Goal: Task Accomplishment & Management: Manage account settings

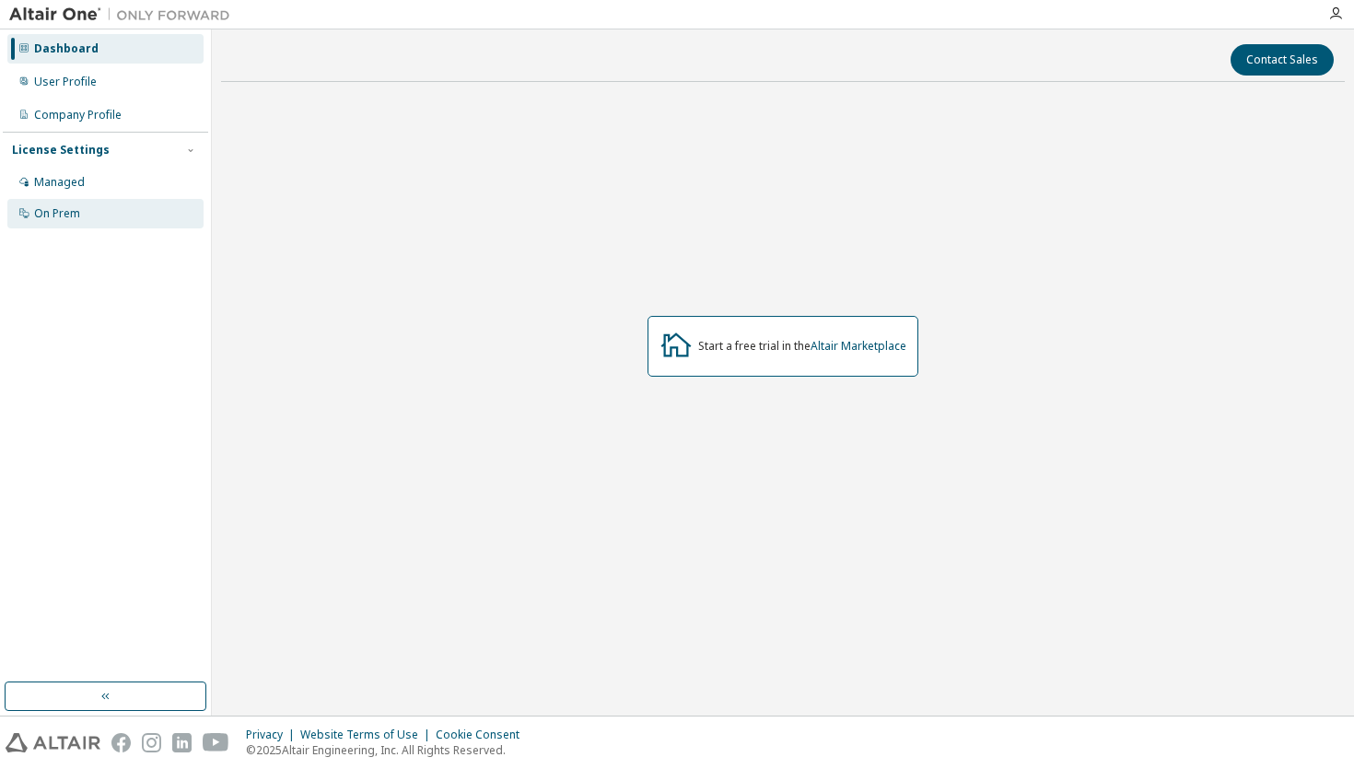
click at [72, 213] on div "On Prem" at bounding box center [57, 213] width 46 height 15
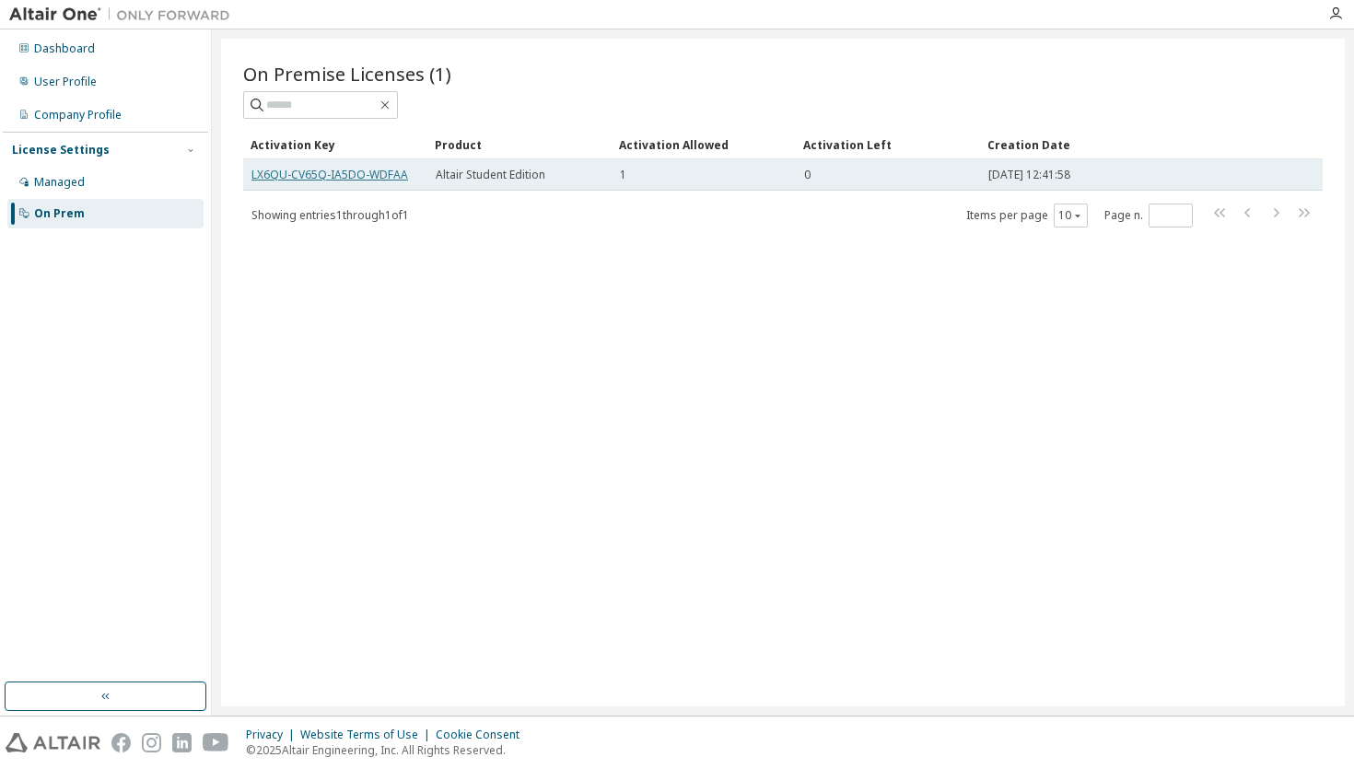
click at [335, 179] on link "LX6QU-CV65Q-IA5DO-WDFAA" at bounding box center [329, 175] width 157 height 16
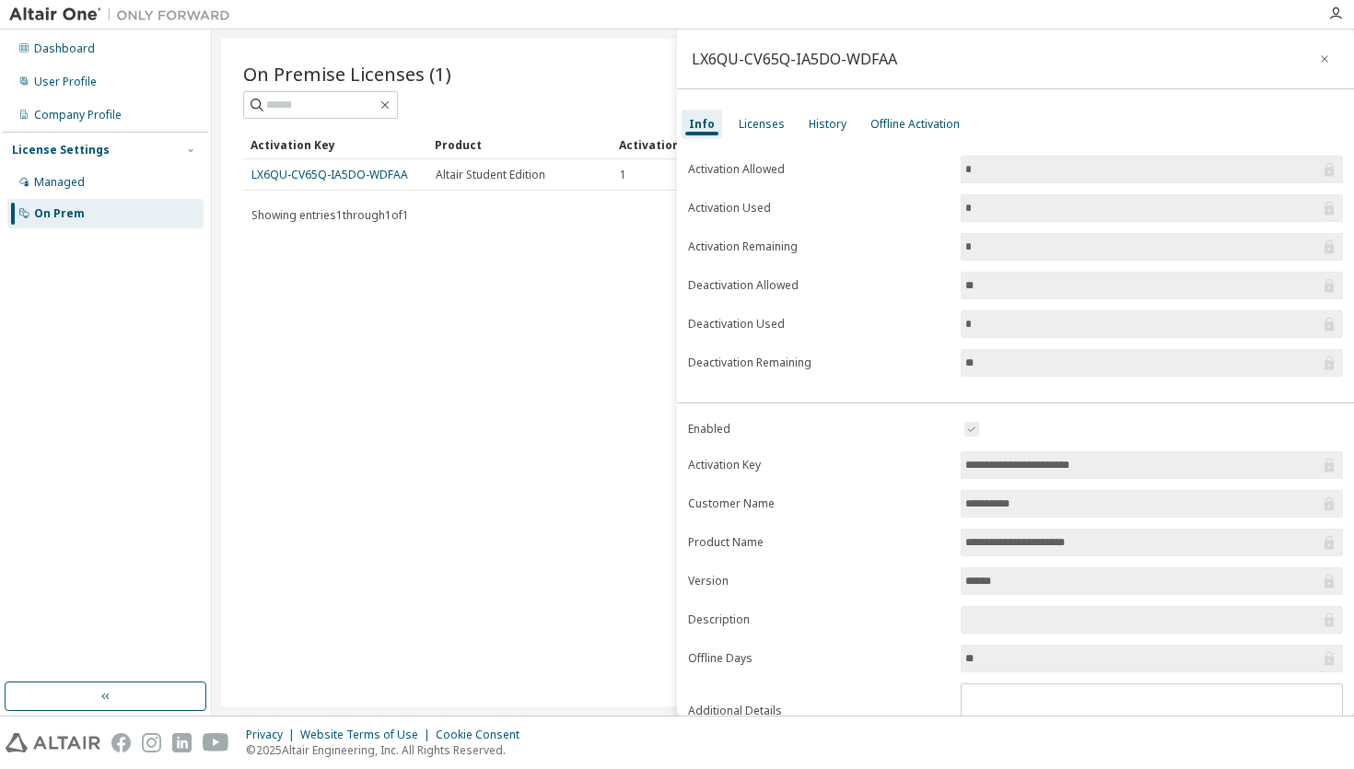
click at [975, 164] on input "*" at bounding box center [1142, 169] width 355 height 18
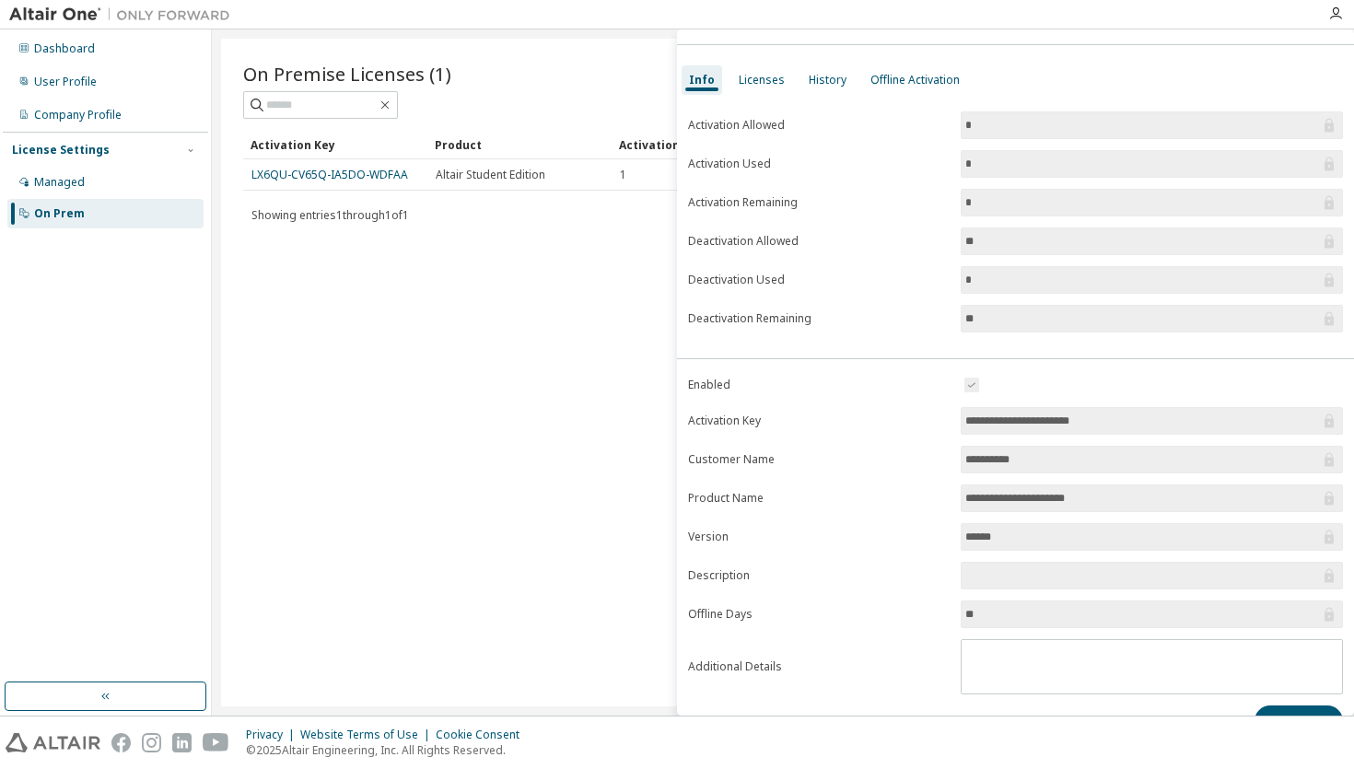
scroll to position [80, 0]
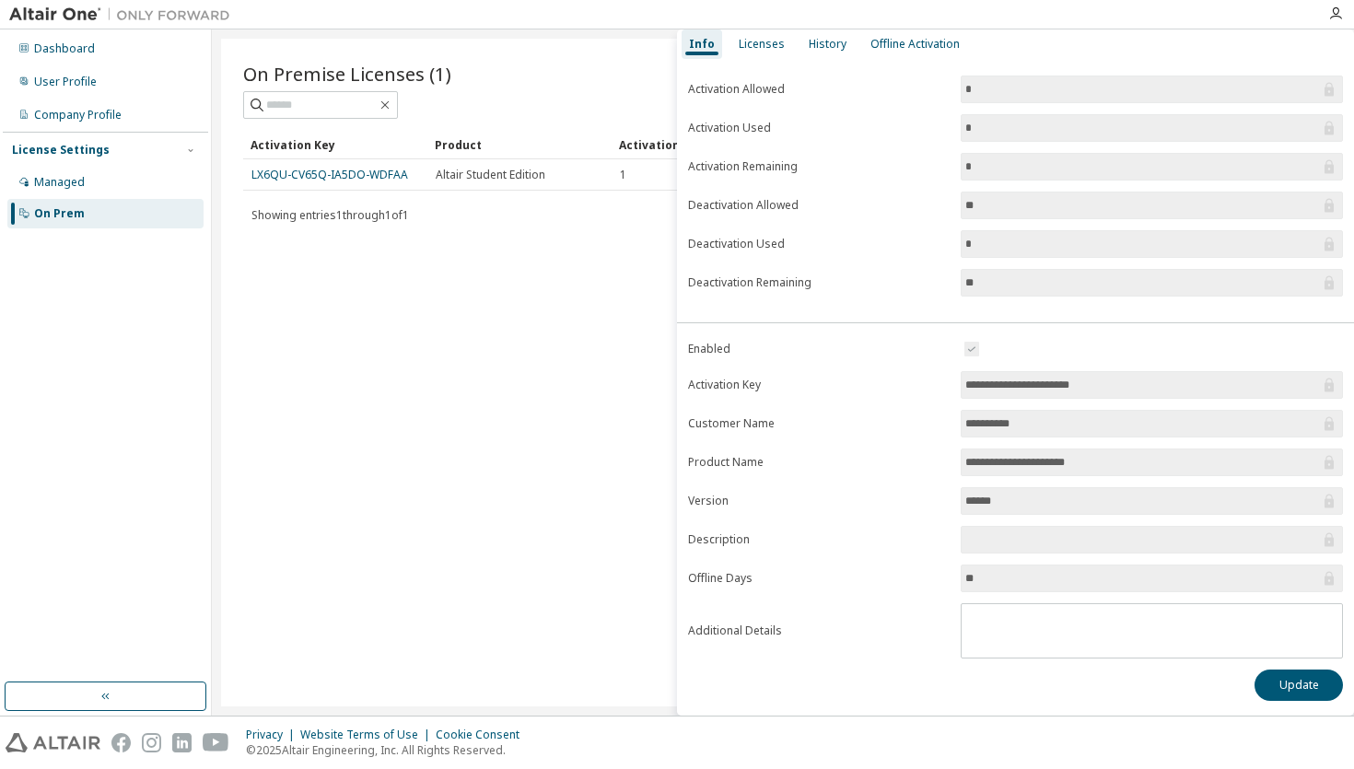
click at [984, 152] on form "Activation Allowed * Activation Used * Activation Remaining * Deactivation Allo…" at bounding box center [1015, 186] width 655 height 221
click at [984, 165] on input "*" at bounding box center [1142, 167] width 355 height 18
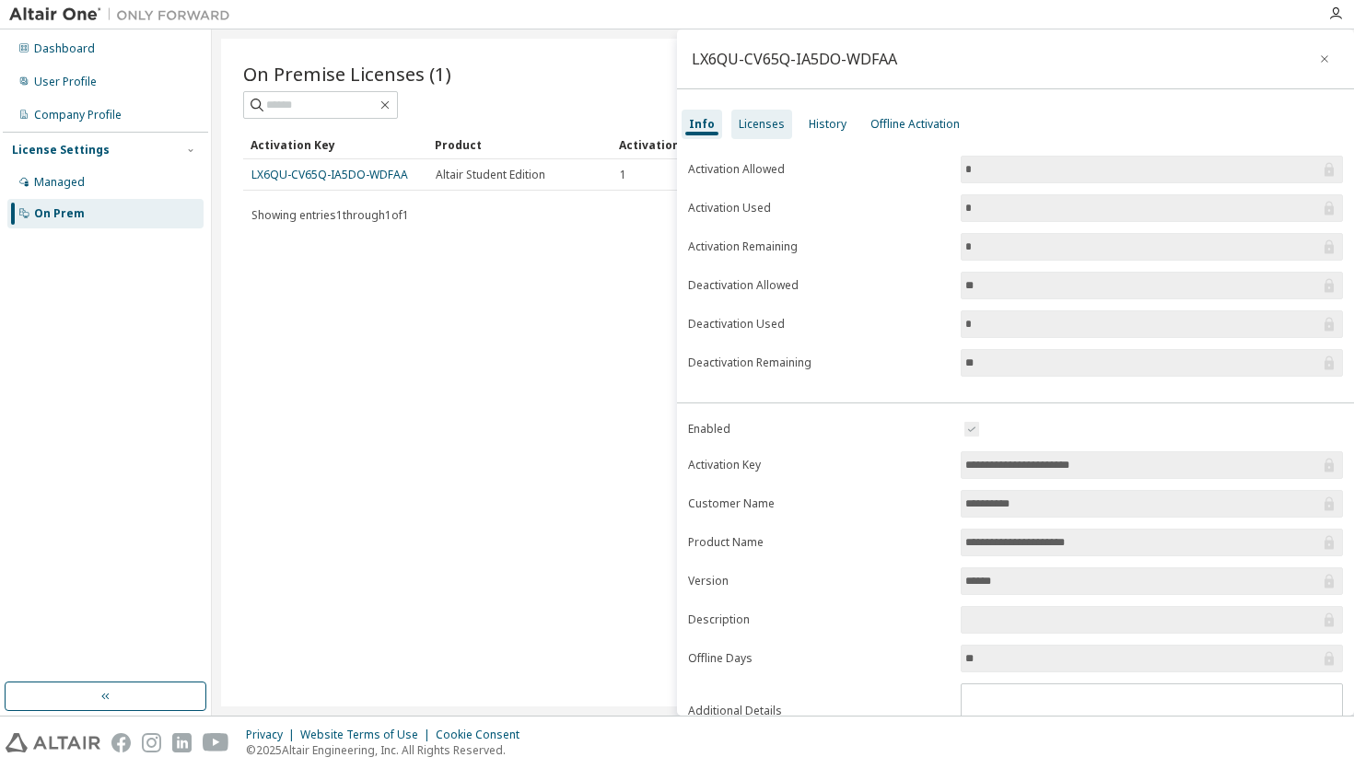
click at [761, 122] on div "Licenses" at bounding box center [762, 124] width 46 height 15
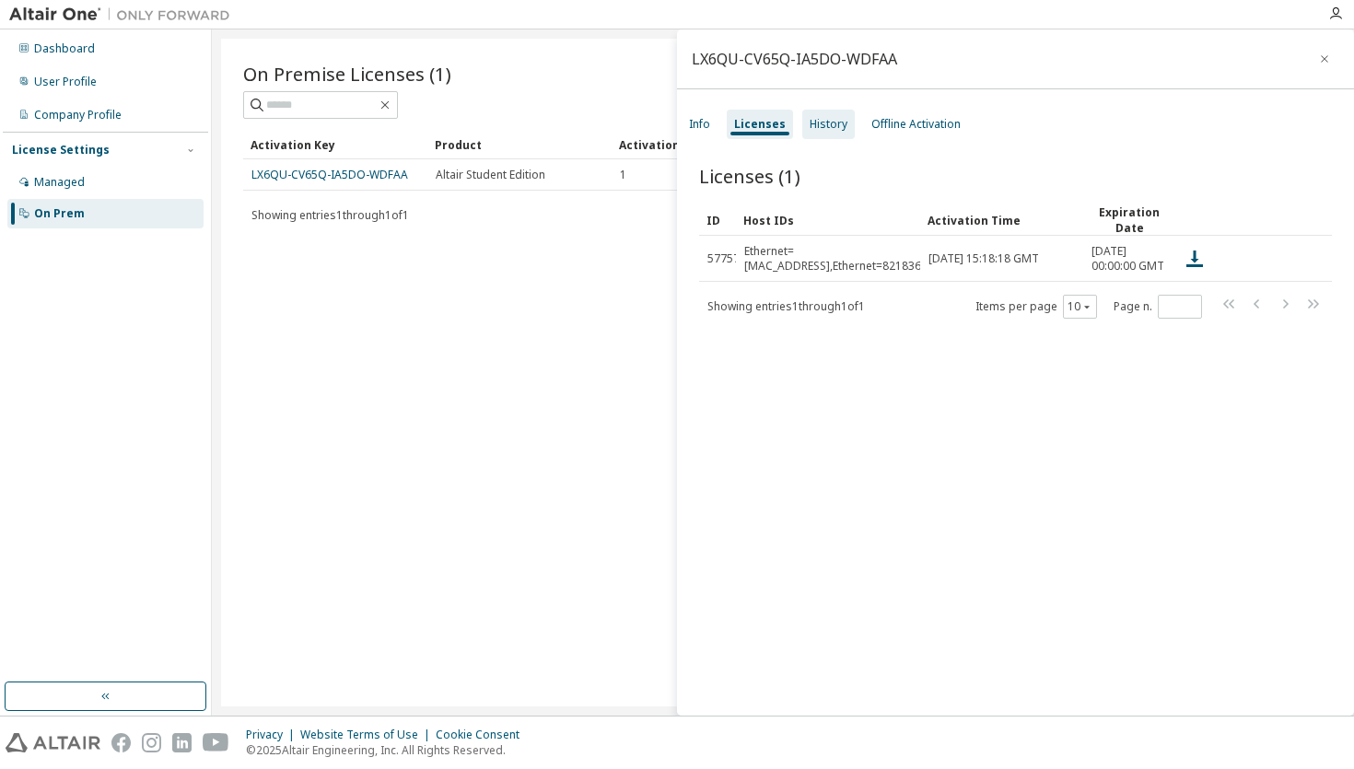
click at [810, 131] on div "History" at bounding box center [829, 124] width 38 height 15
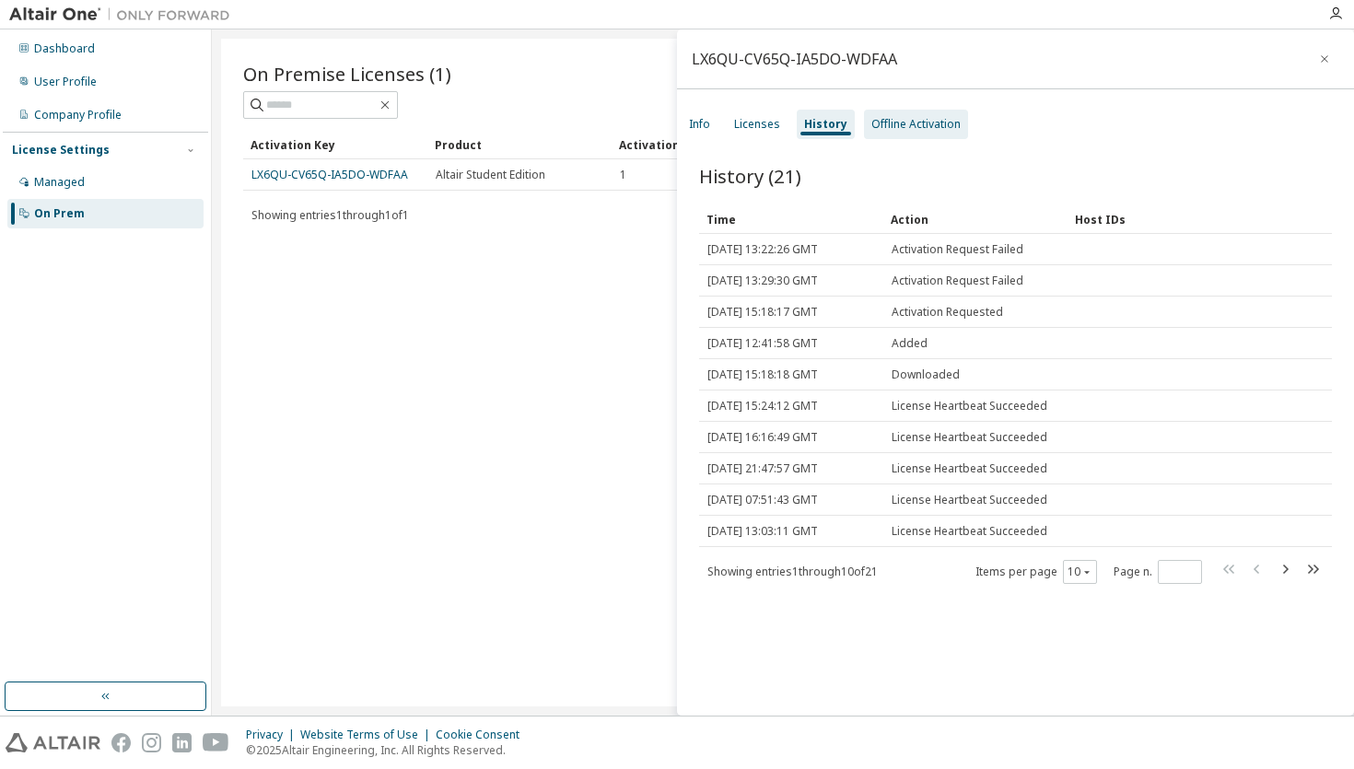
click at [939, 124] on div "Offline Activation" at bounding box center [915, 124] width 89 height 15
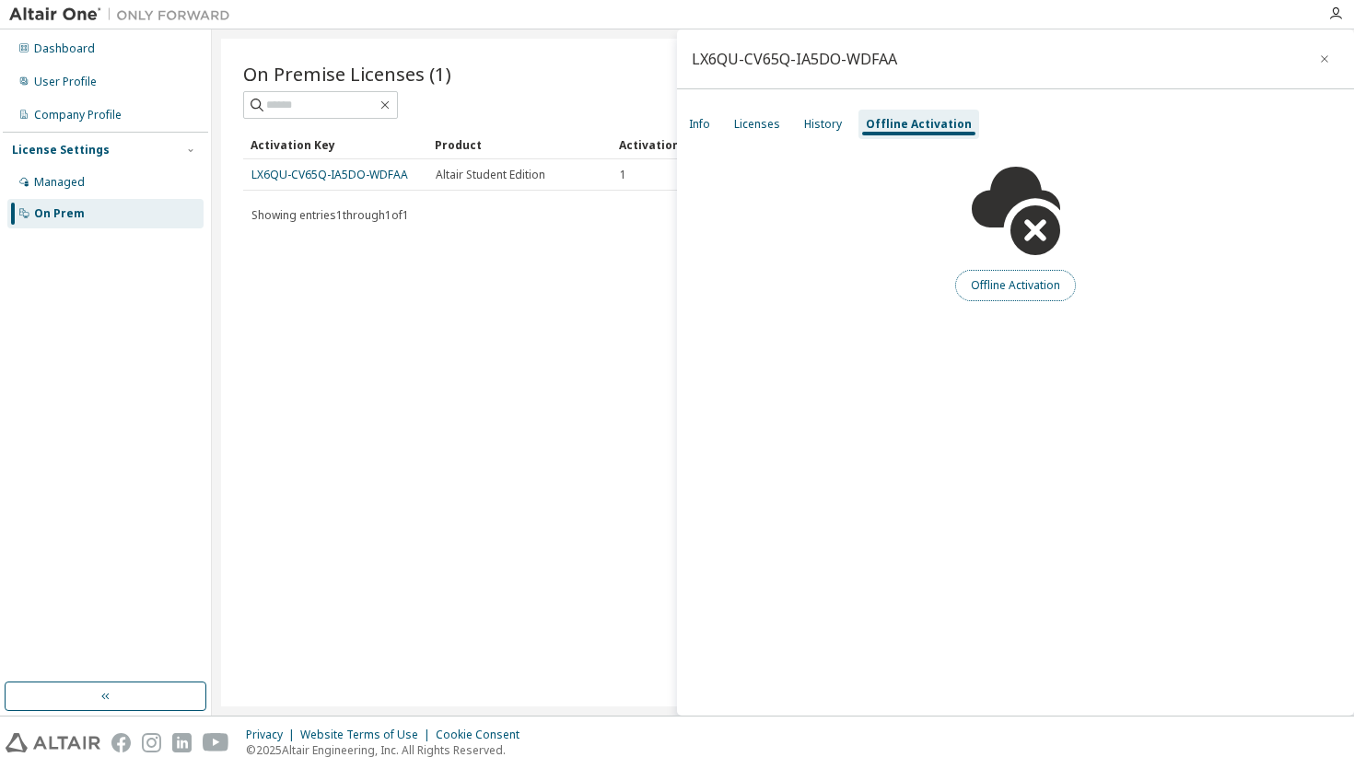
click at [1011, 288] on button "Offline Activation" at bounding box center [1015, 285] width 121 height 31
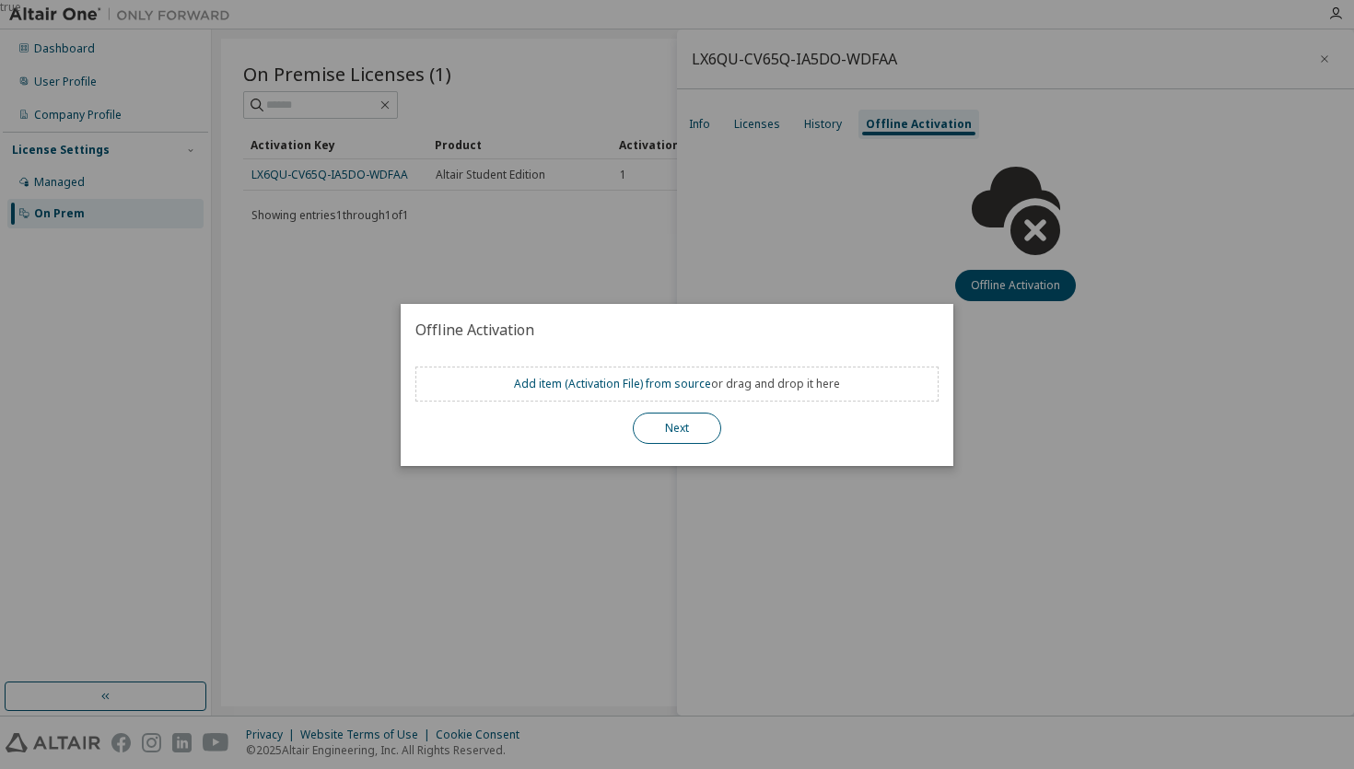
click at [690, 428] on button "Next" at bounding box center [677, 428] width 88 height 31
click at [975, 465] on div "true" at bounding box center [677, 384] width 1354 height 769
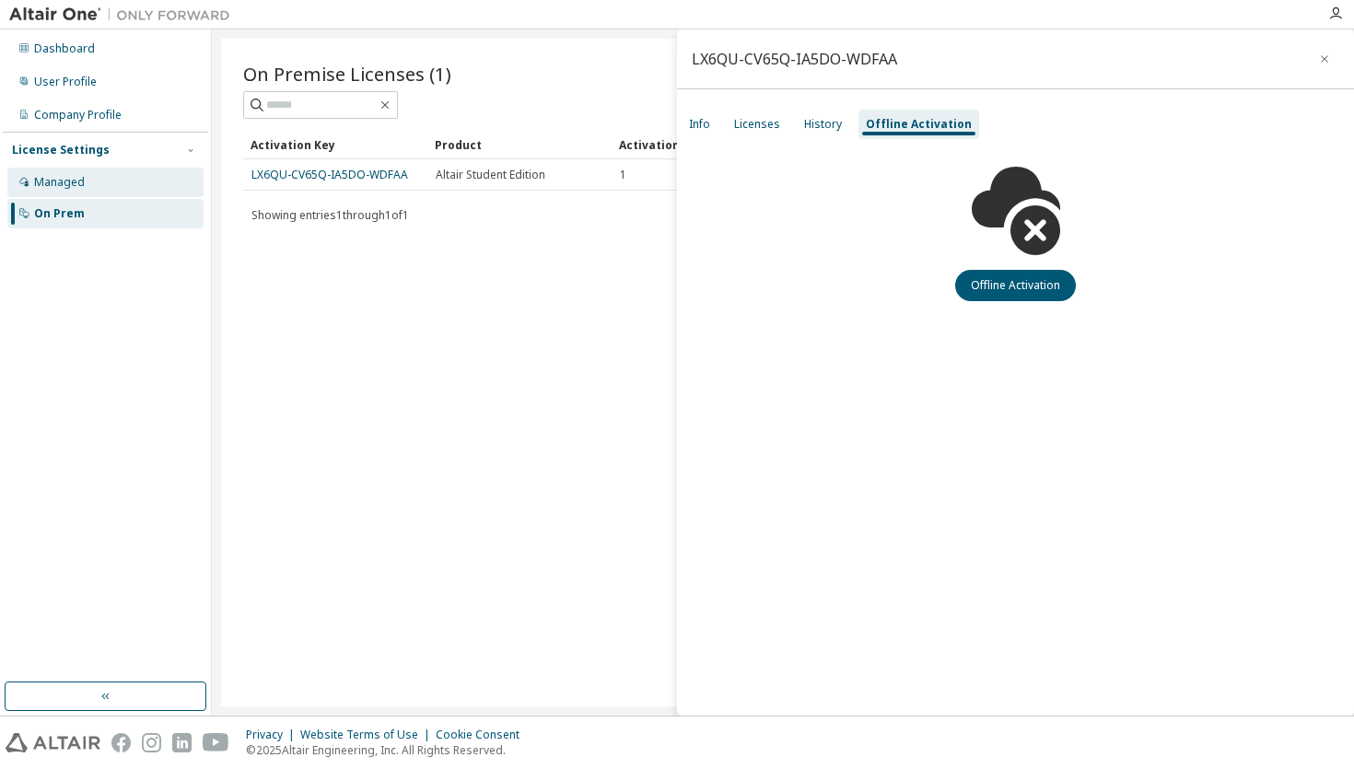
click at [110, 176] on div "Managed" at bounding box center [105, 182] width 196 height 29
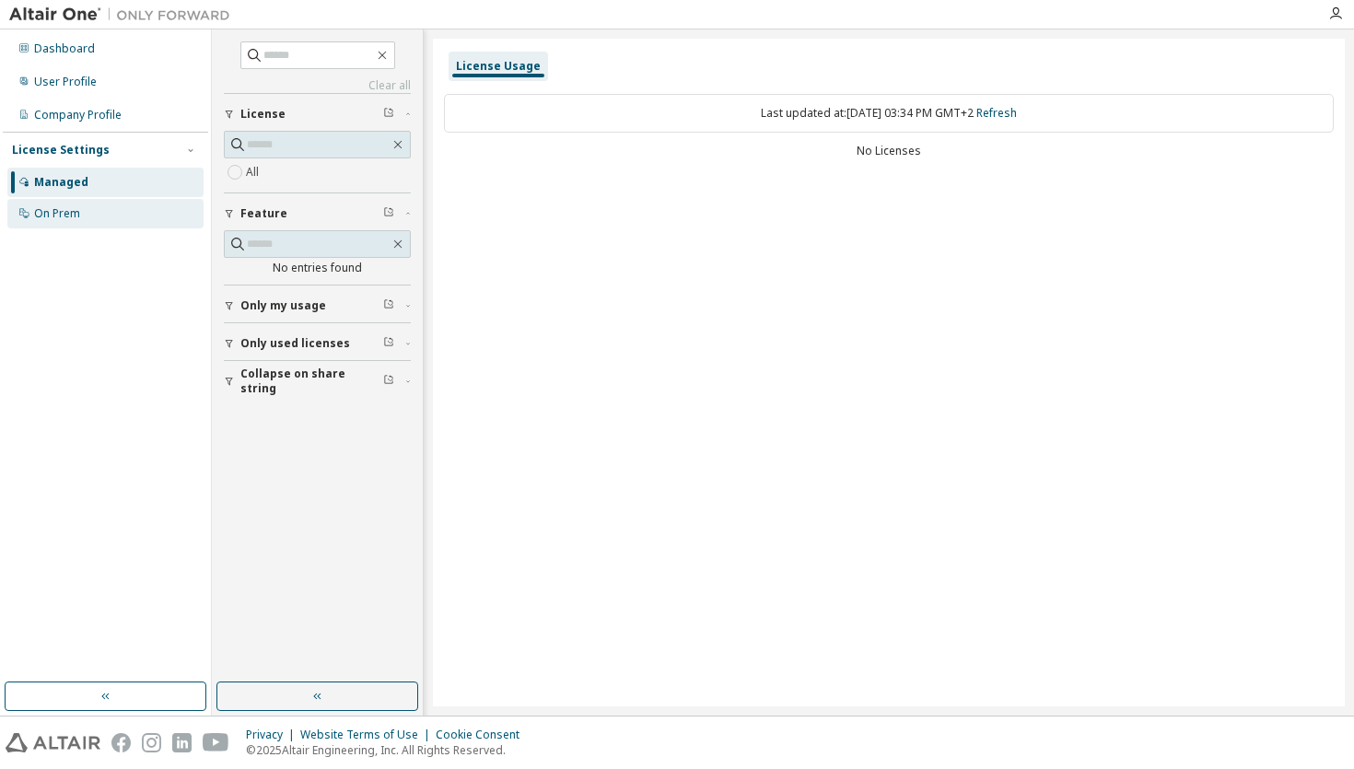
click at [61, 209] on div "On Prem" at bounding box center [57, 213] width 46 height 15
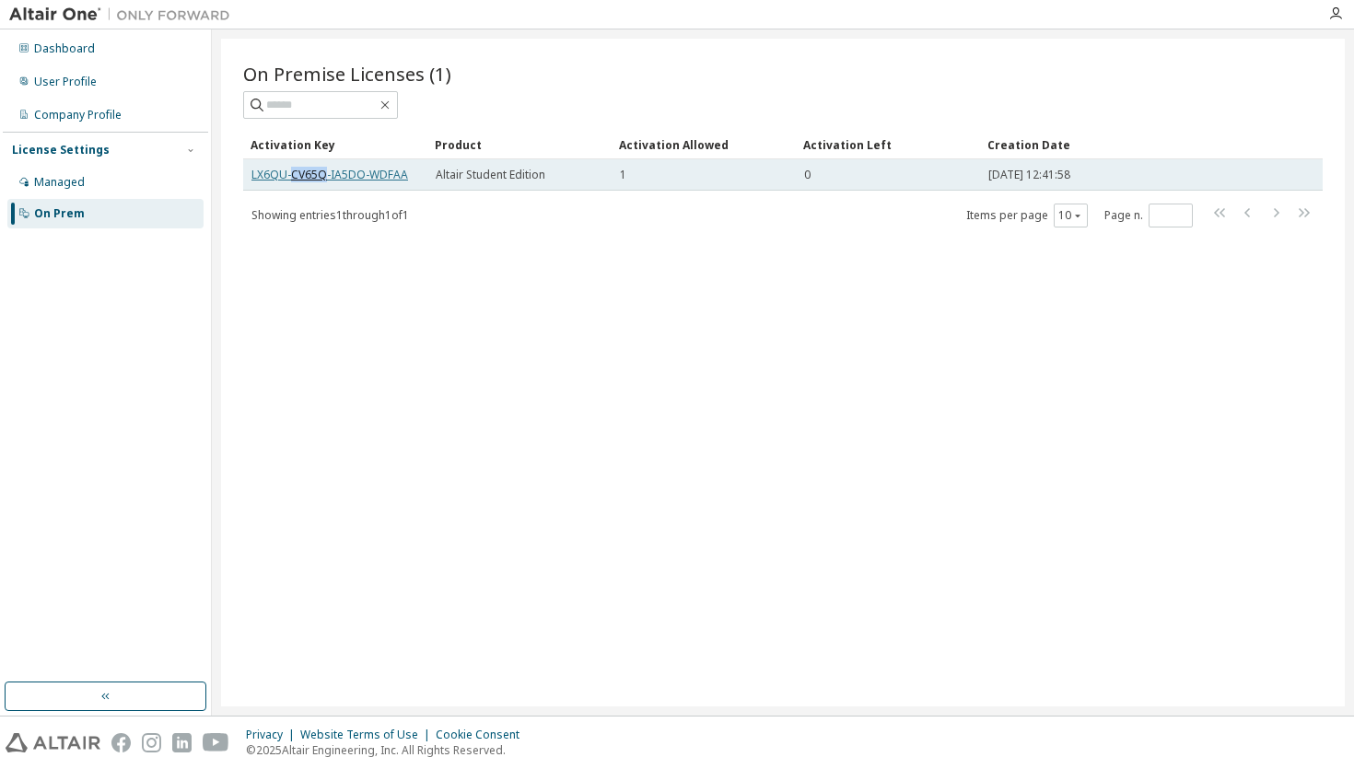
click at [313, 172] on link "LX6QU-CV65Q-IA5DO-WDFAA" at bounding box center [329, 175] width 157 height 16
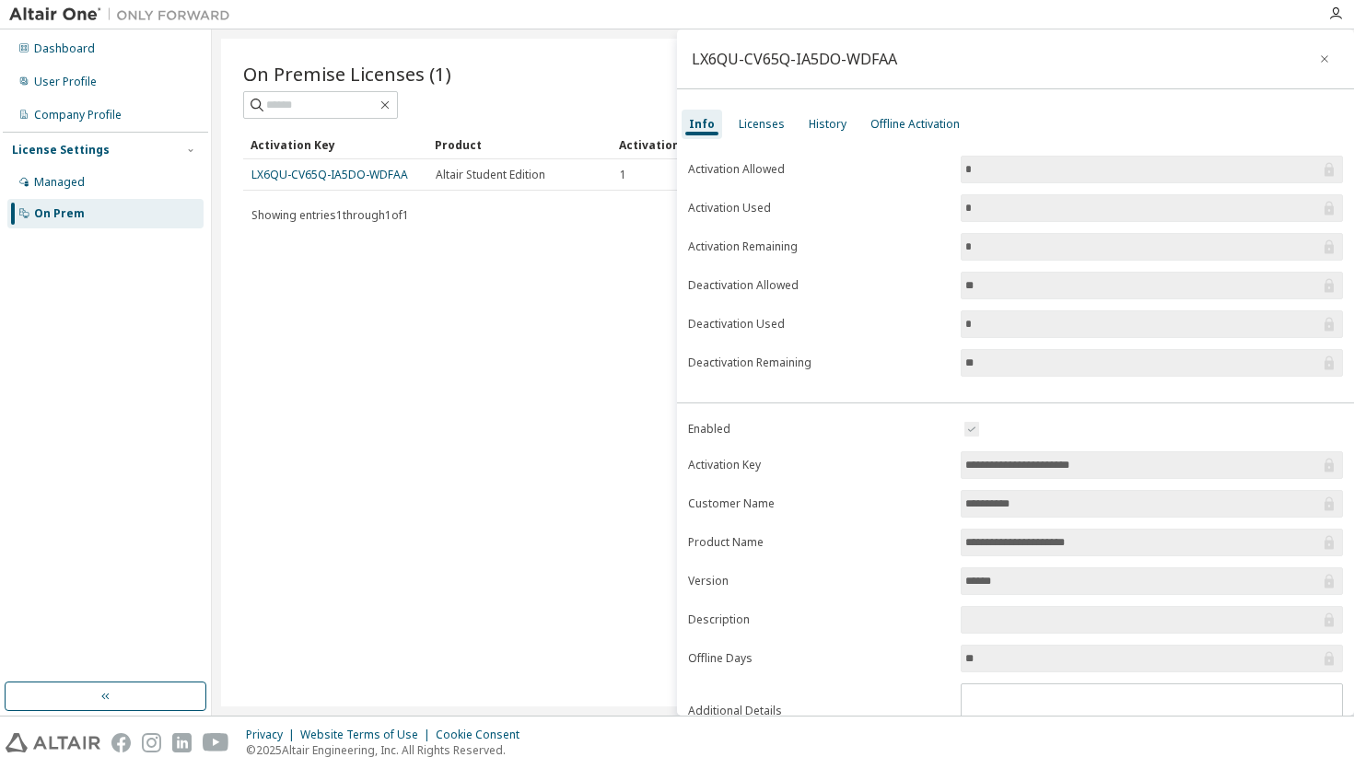
drag, startPoint x: 1119, startPoint y: 463, endPoint x: 963, endPoint y: 465, distance: 156.6
click at [965, 465] on input "**********" at bounding box center [1142, 465] width 355 height 18
click at [123, 317] on div "Dashboard User Profile Company Profile License Settings Managed On Prem" at bounding box center [105, 356] width 205 height 648
click at [766, 123] on div "Licenses" at bounding box center [762, 124] width 46 height 15
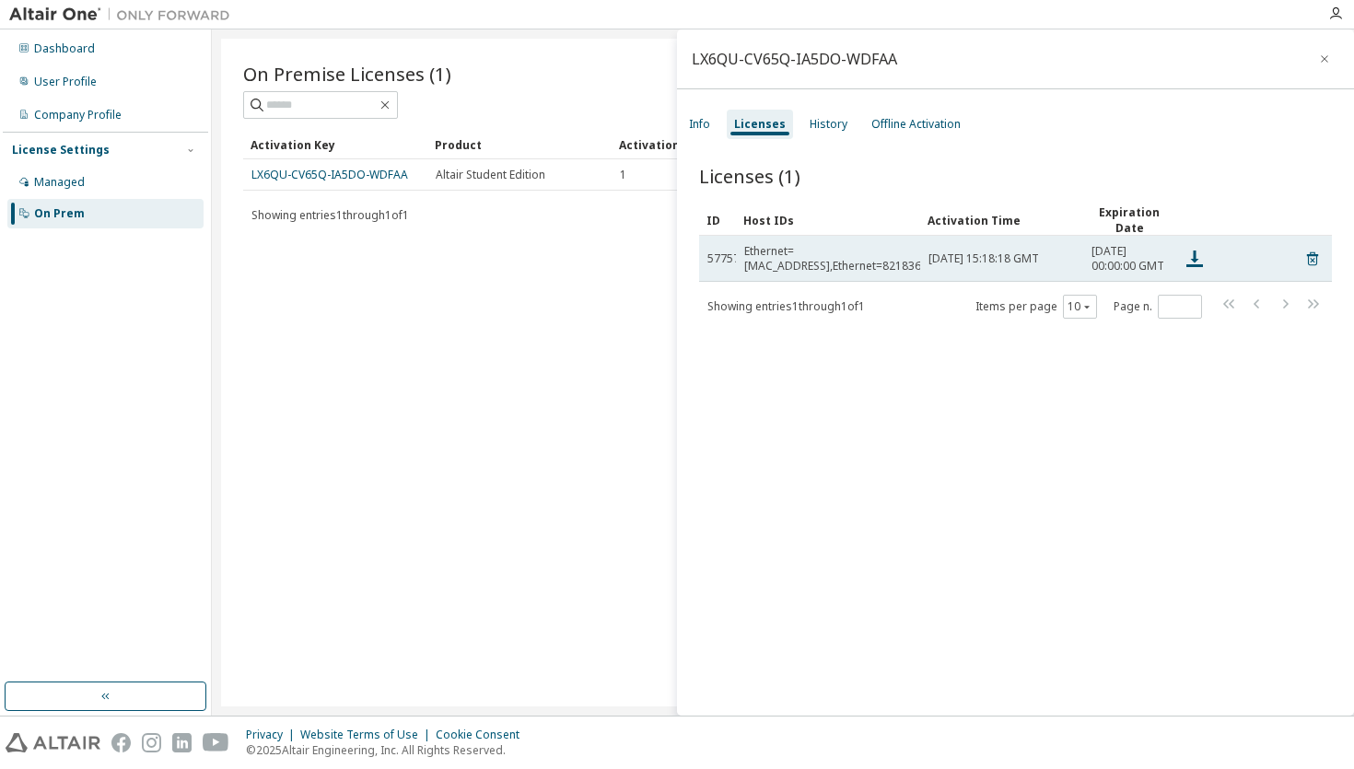
click at [815, 271] on div "Ethernet=48BF6BEF0B2C,Ethernet=821836F59340" at bounding box center [851, 258] width 215 height 29
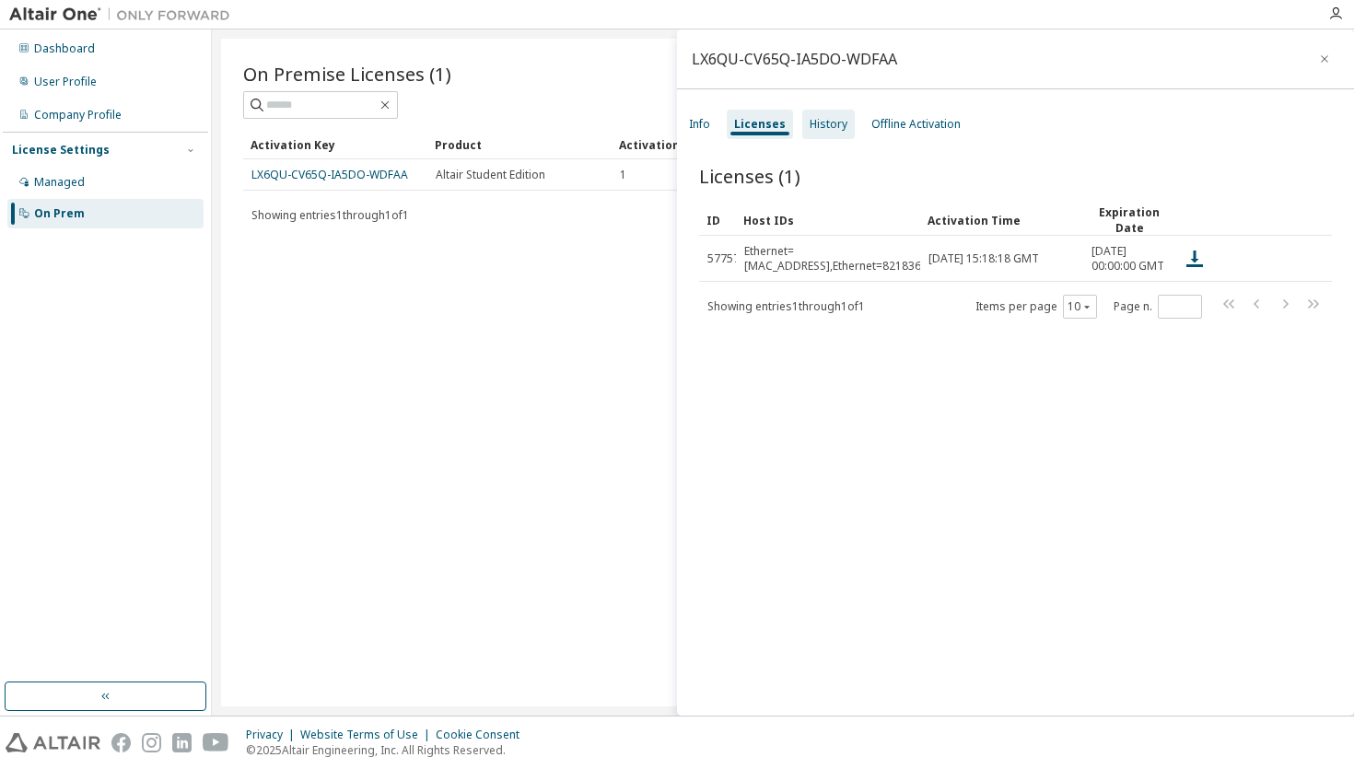
click at [829, 123] on div "History" at bounding box center [829, 124] width 38 height 15
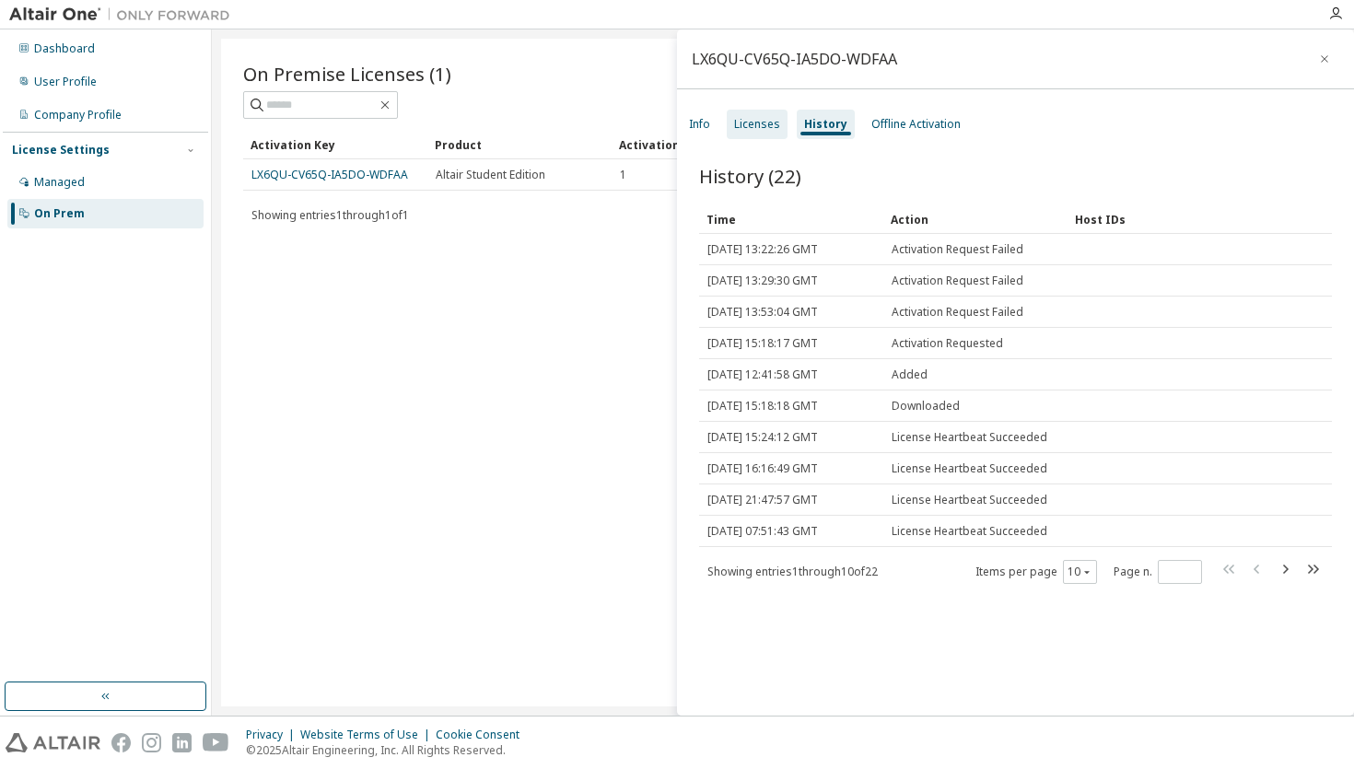
click at [758, 126] on div "Licenses" at bounding box center [757, 124] width 46 height 15
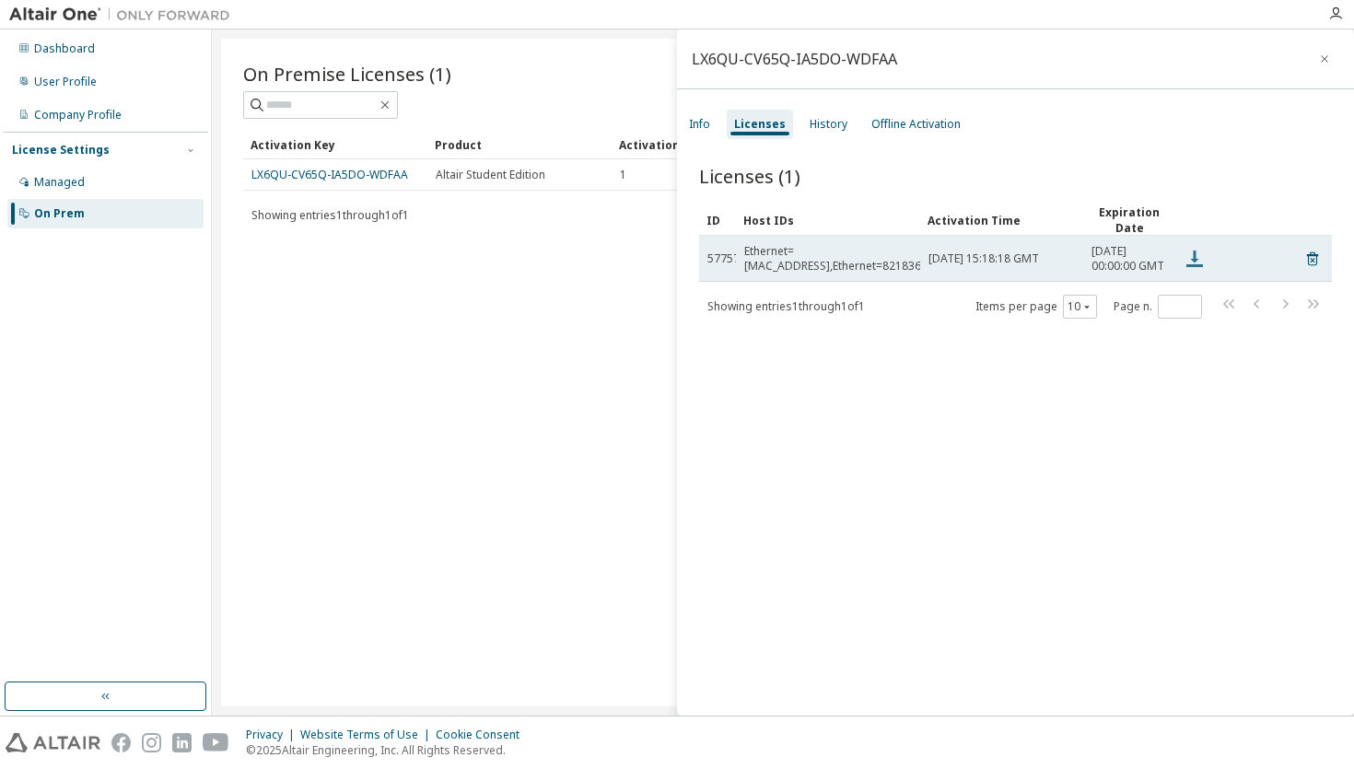
click at [1195, 264] on icon at bounding box center [1194, 259] width 17 height 17
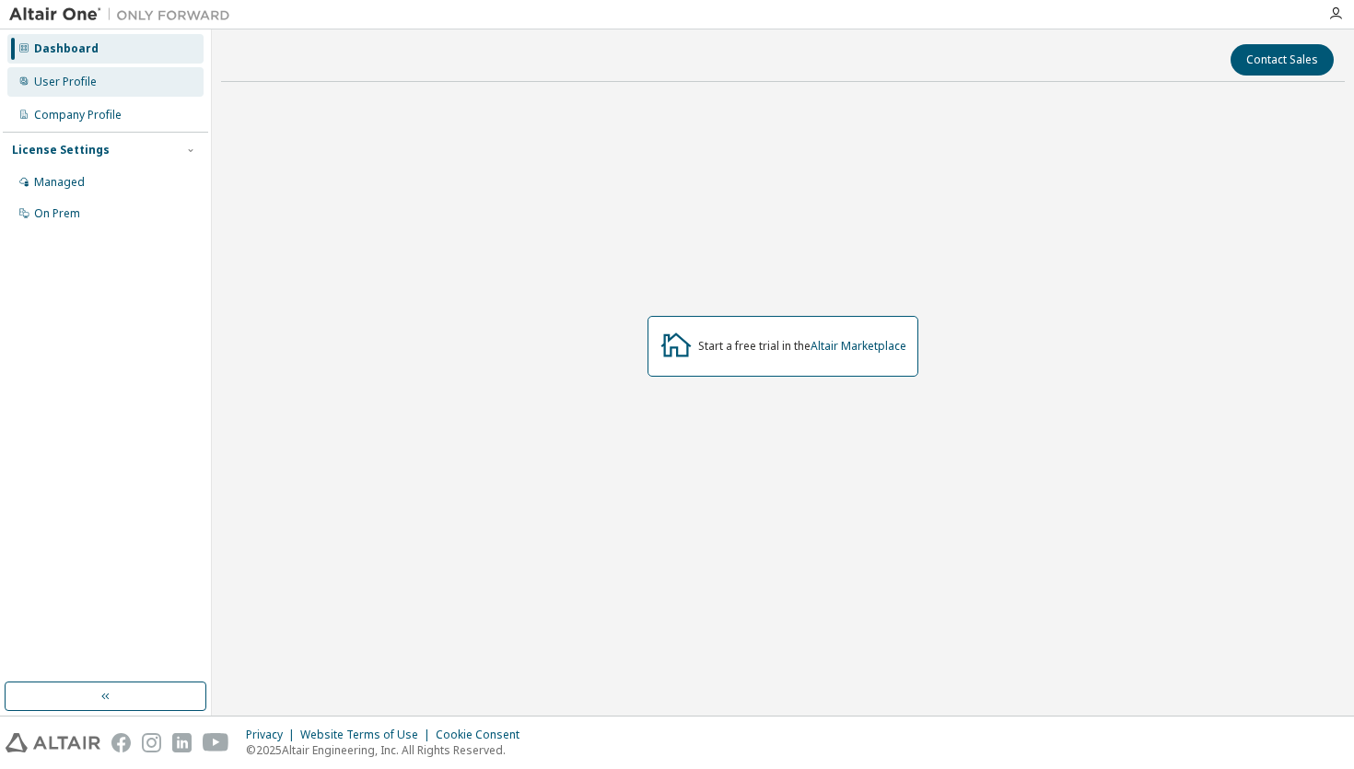
click at [59, 76] on div "User Profile" at bounding box center [65, 82] width 63 height 15
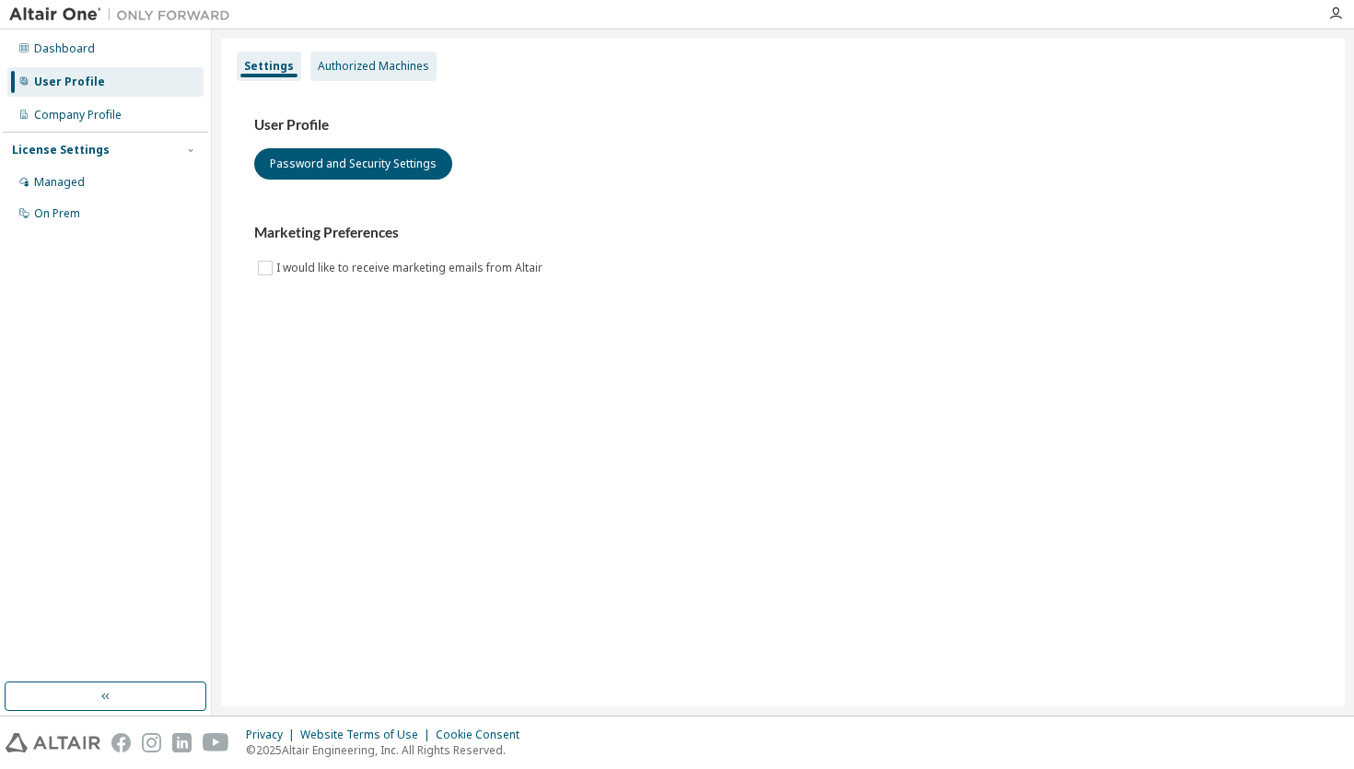
click at [361, 63] on div "Authorized Machines" at bounding box center [373, 66] width 111 height 15
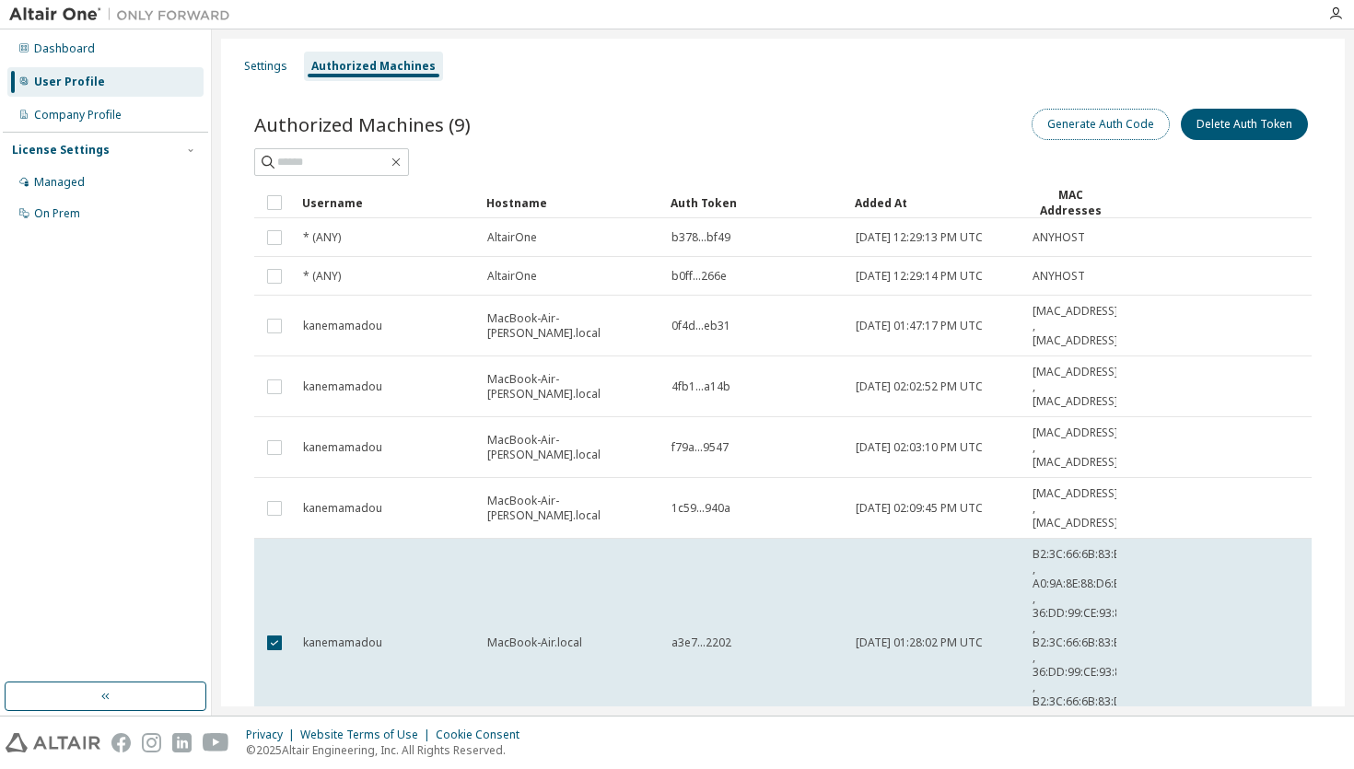
click at [1103, 114] on button "Generate Auth Code" at bounding box center [1101, 124] width 138 height 31
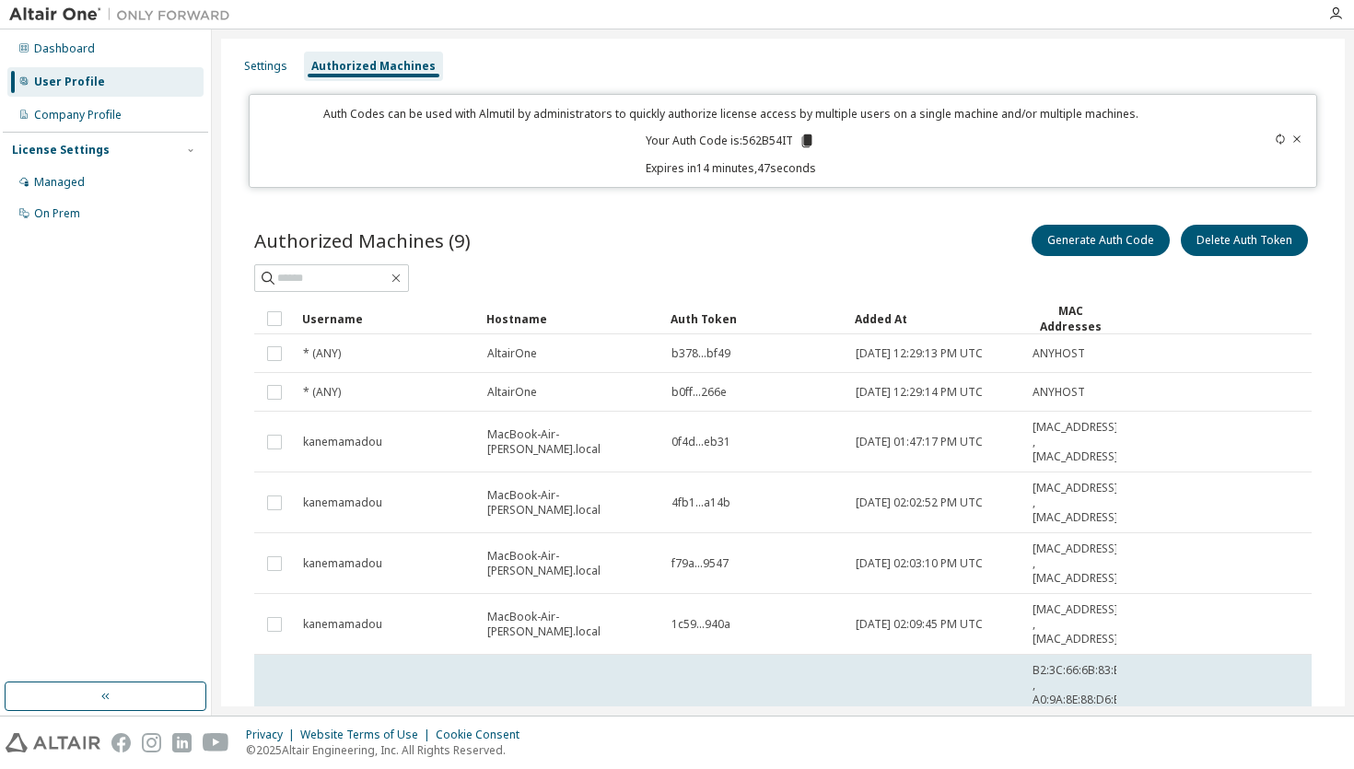
click at [803, 139] on icon at bounding box center [807, 140] width 10 height 13
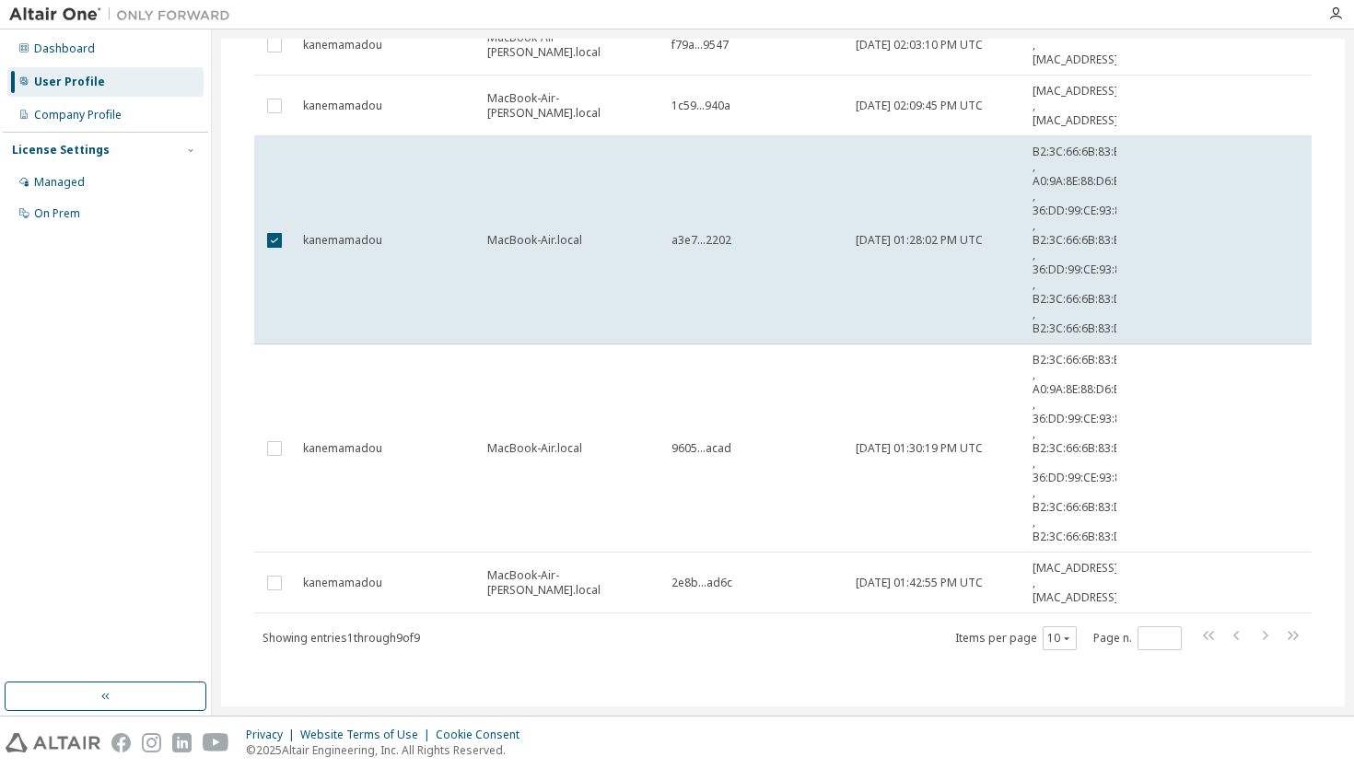
scroll to position [521, 0]
